Goal: Task Accomplishment & Management: Manage account settings

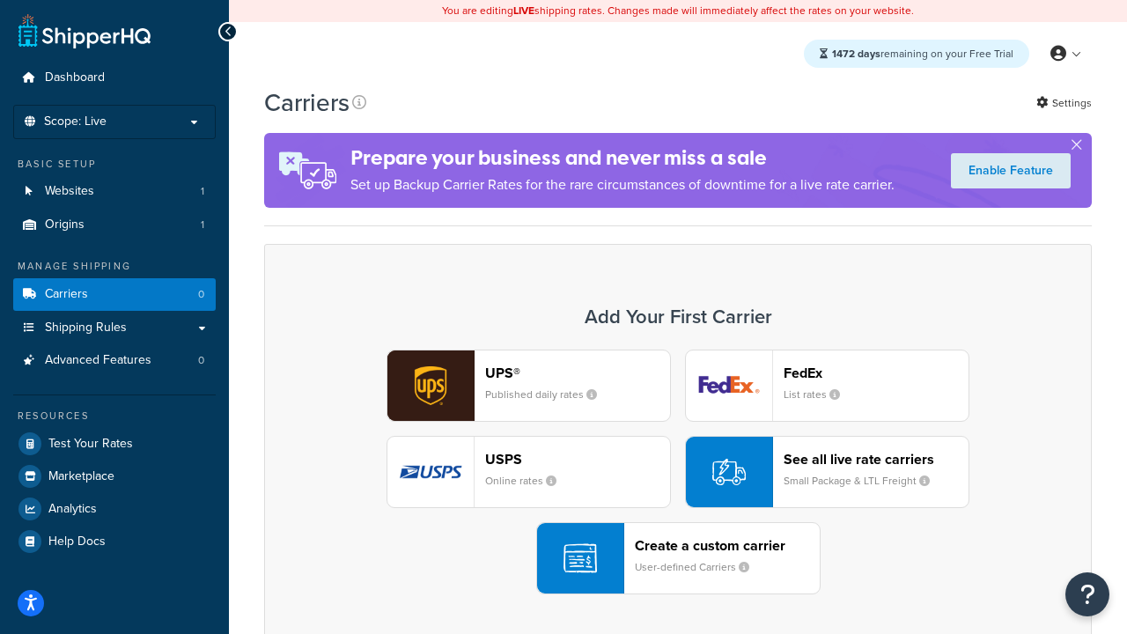
click at [678, 472] on div "UPS® Published daily rates FedEx List rates USPS Online rates See all live rate…" at bounding box center [678, 472] width 791 height 245
click at [876, 372] on header "FedEx" at bounding box center [876, 373] width 185 height 17
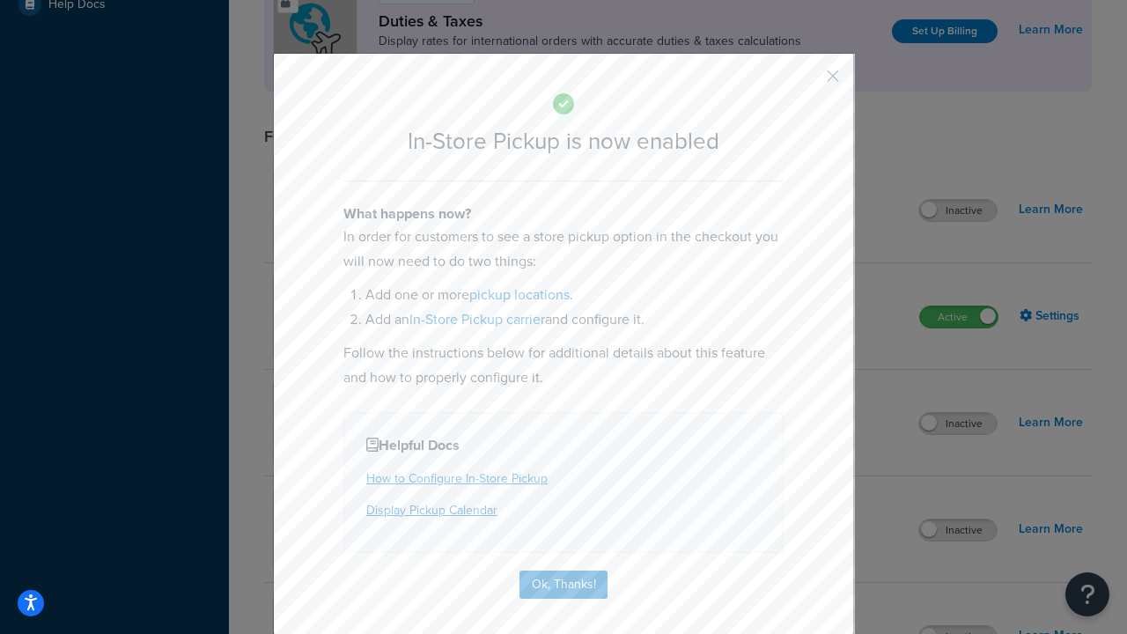
click at [807, 82] on button "button" at bounding box center [807, 82] width 4 height 4
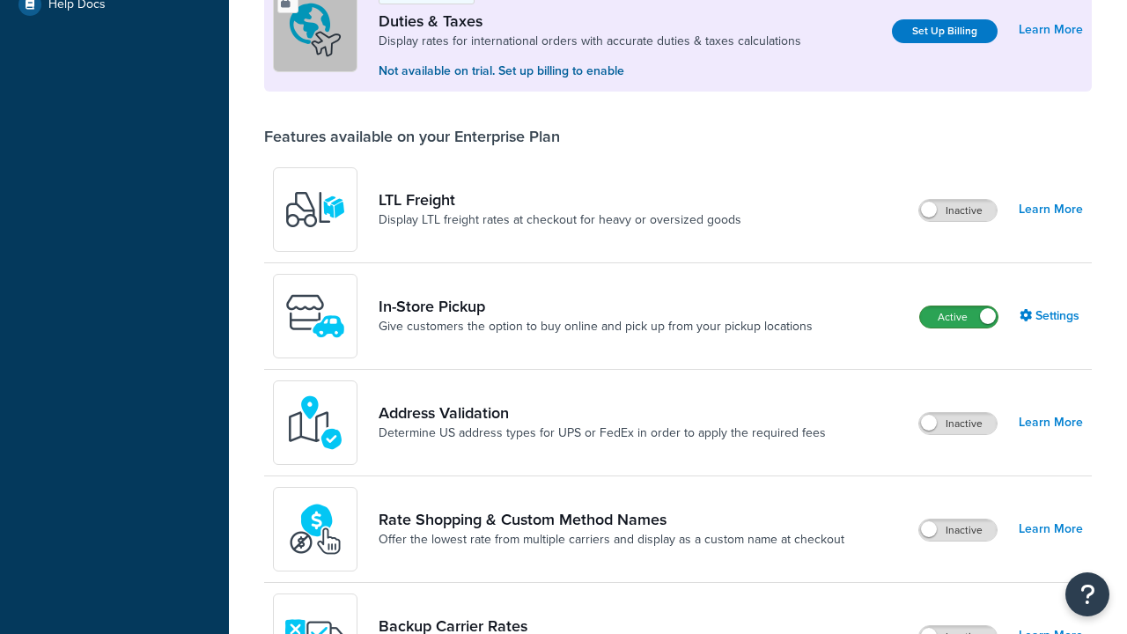
scroll to position [537, 0]
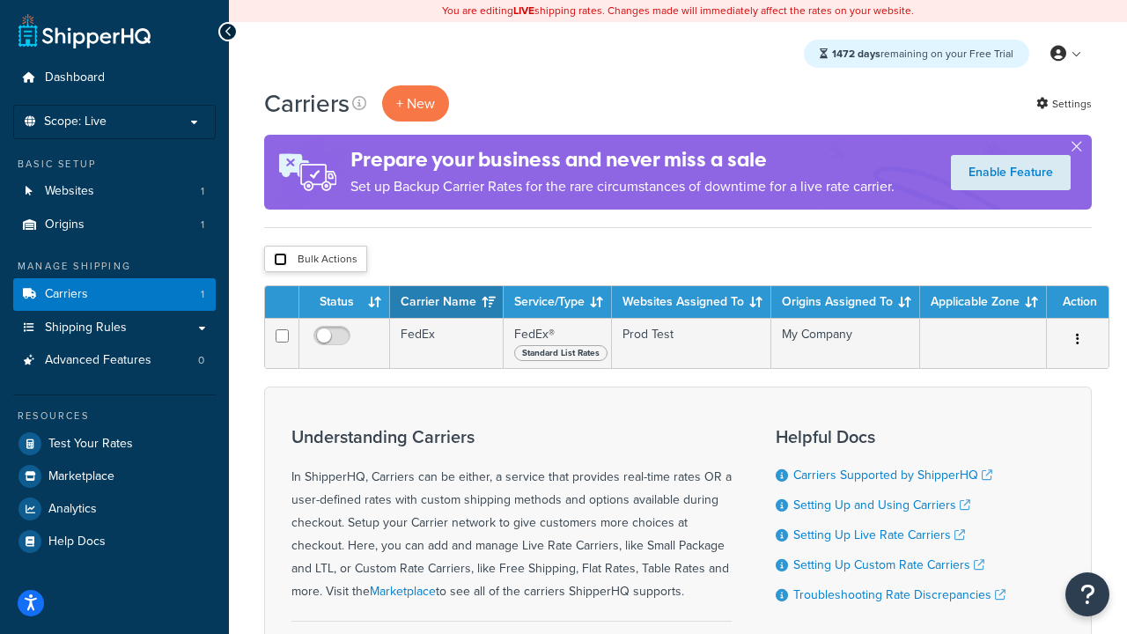
click at [280, 260] on input "checkbox" at bounding box center [280, 259] width 13 height 13
checkbox input "true"
click at [0, 0] on button "Delete" at bounding box center [0, 0] width 0 height 0
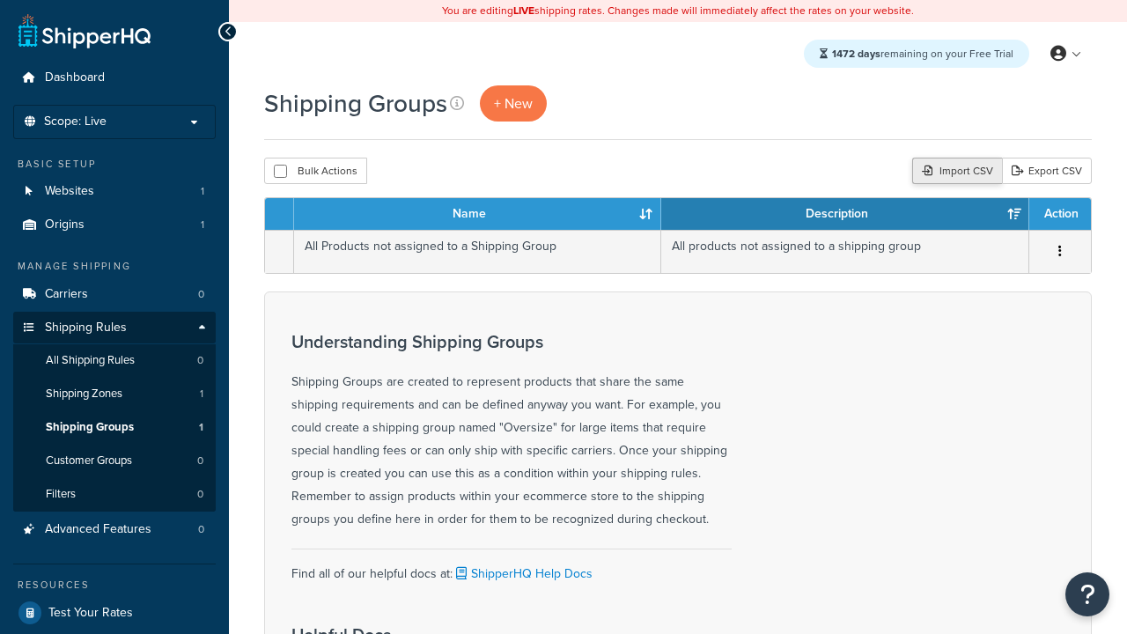
click at [954, 172] on div "Import CSV" at bounding box center [957, 171] width 90 height 26
